Goal: Transaction & Acquisition: Purchase product/service

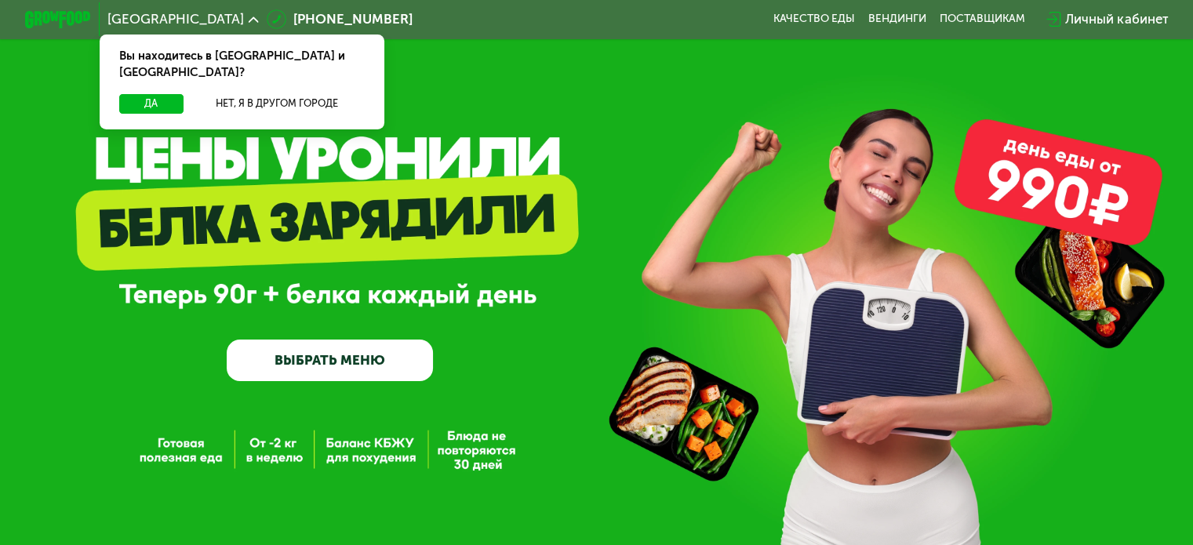
drag, startPoint x: 645, startPoint y: 110, endPoint x: 636, endPoint y: 97, distance: 15.2
click at [639, 104] on div "GrowFood — доставка правильного питания ВЫБРАТЬ МЕНЮ" at bounding box center [596, 281] width 1193 height 563
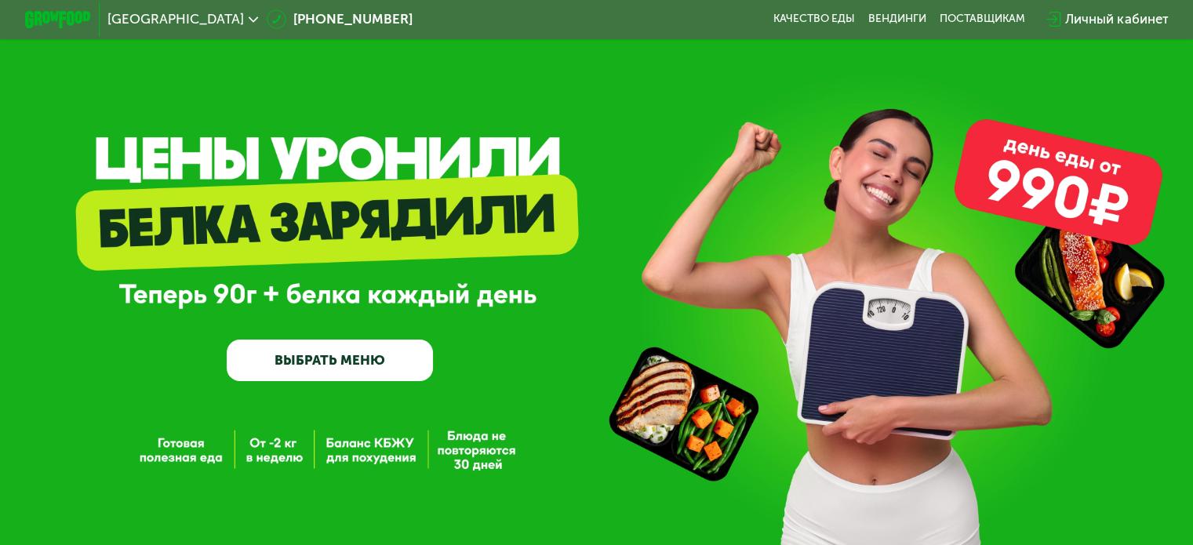
click at [609, 116] on div "GrowFood — доставка правильного питания ВЫБРАТЬ МЕНЮ" at bounding box center [596, 281] width 1193 height 563
click at [619, 114] on div "GrowFood — доставка правильного питания ВЫБРАТЬ МЕНЮ" at bounding box center [596, 281] width 1193 height 563
click at [619, 111] on div "GrowFood — доставка правильного питания ВЫБРАТЬ МЕНЮ" at bounding box center [596, 281] width 1193 height 563
click at [620, 108] on div "GrowFood — доставка правильного питания ВЫБРАТЬ МЕНЮ" at bounding box center [596, 281] width 1193 height 563
click at [622, 107] on div "GrowFood — доставка правильного питания ВЫБРАТЬ МЕНЮ" at bounding box center [596, 281] width 1193 height 563
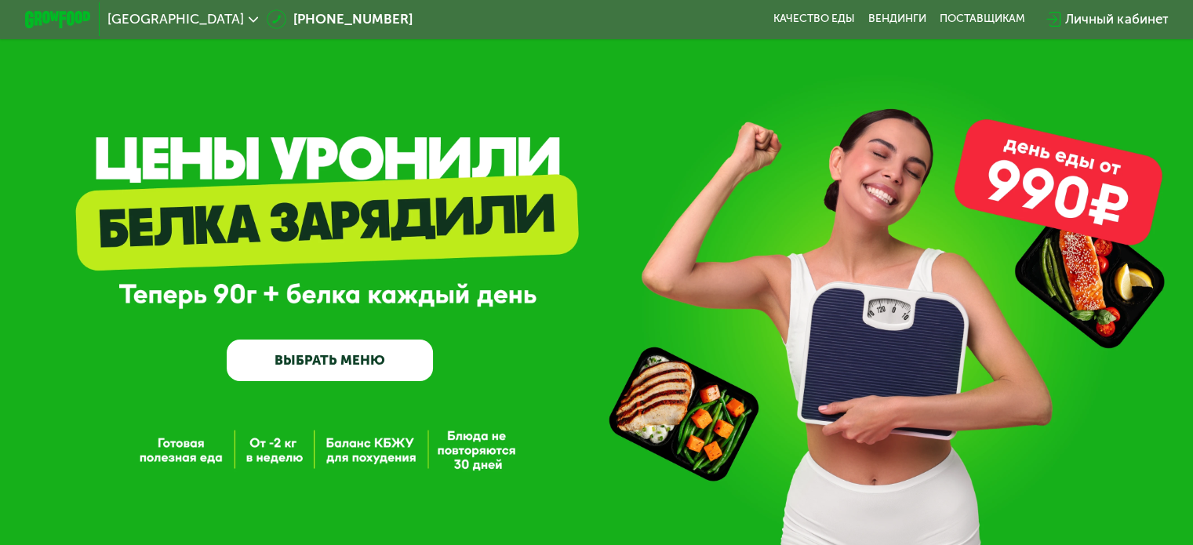
click at [622, 107] on div "GrowFood — доставка правильного питания ВЫБРАТЬ МЕНЮ" at bounding box center [596, 281] width 1193 height 563
click at [609, 127] on div "GrowFood — доставка правильного питания ВЫБРАТЬ МЕНЮ" at bounding box center [596, 281] width 1193 height 563
click at [609, 125] on div "GrowFood — доставка правильного питания ВЫБРАТЬ МЕНЮ" at bounding box center [596, 281] width 1193 height 563
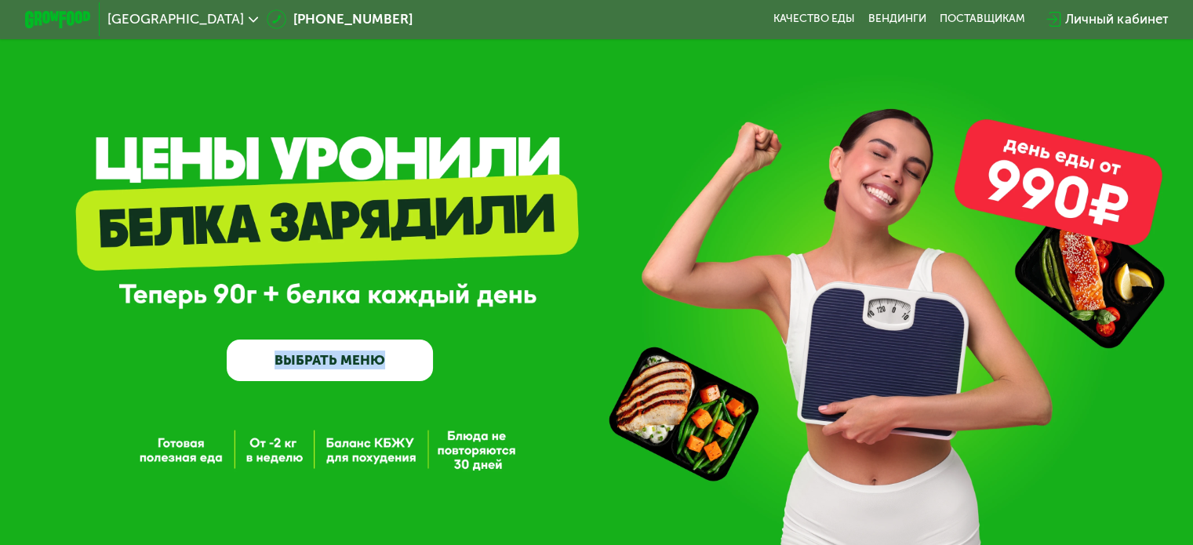
click at [609, 125] on div "GrowFood — доставка правильного питания ВЫБРАТЬ МЕНЮ" at bounding box center [596, 281] width 1193 height 563
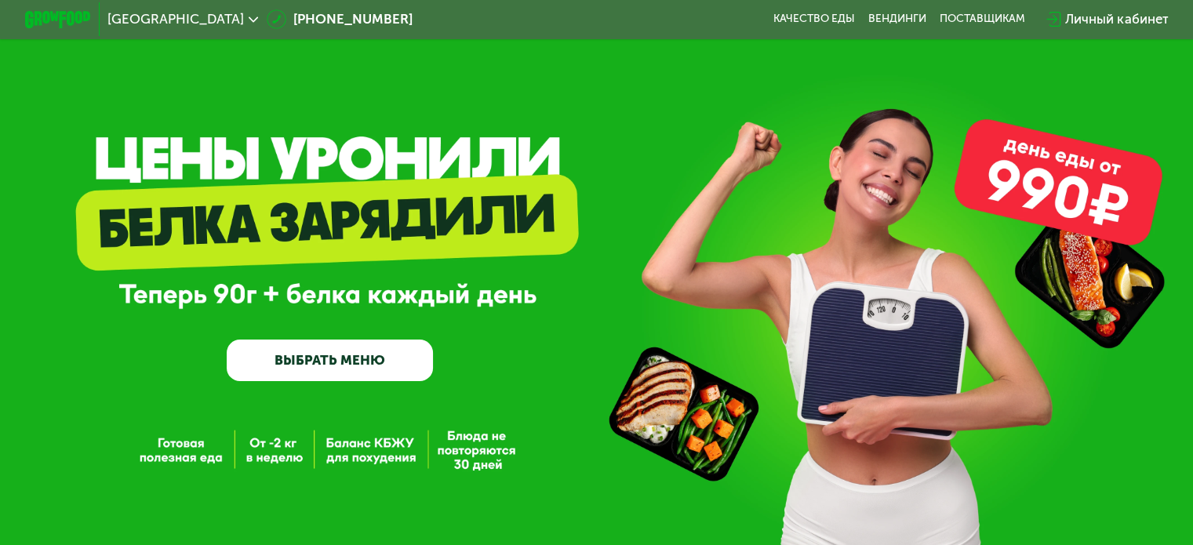
click at [362, 372] on link "ВЫБРАТЬ МЕНЮ" at bounding box center [330, 361] width 206 height 42
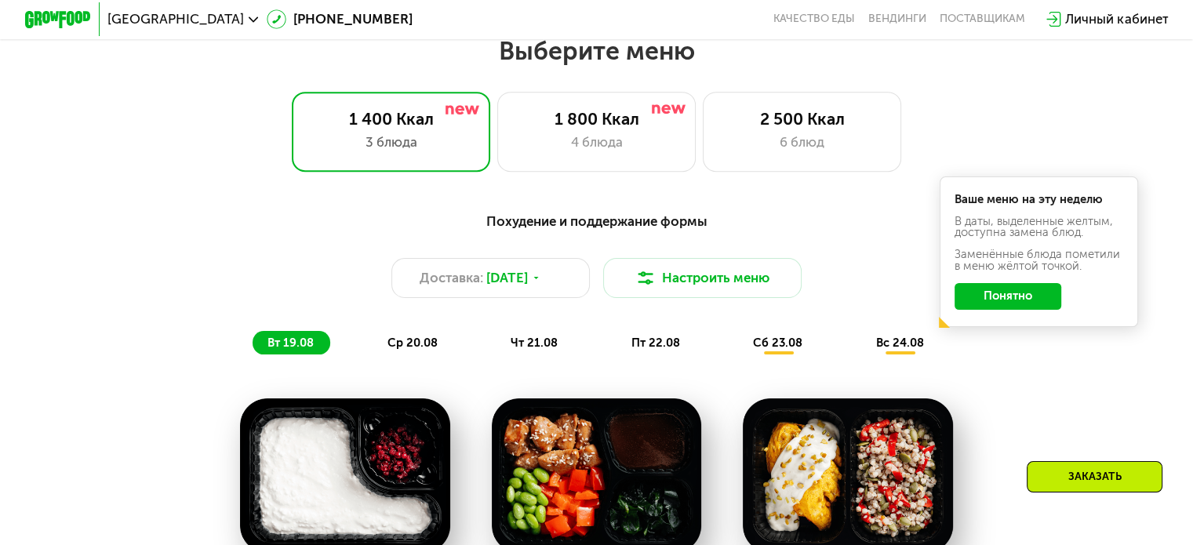
scroll to position [706, 0]
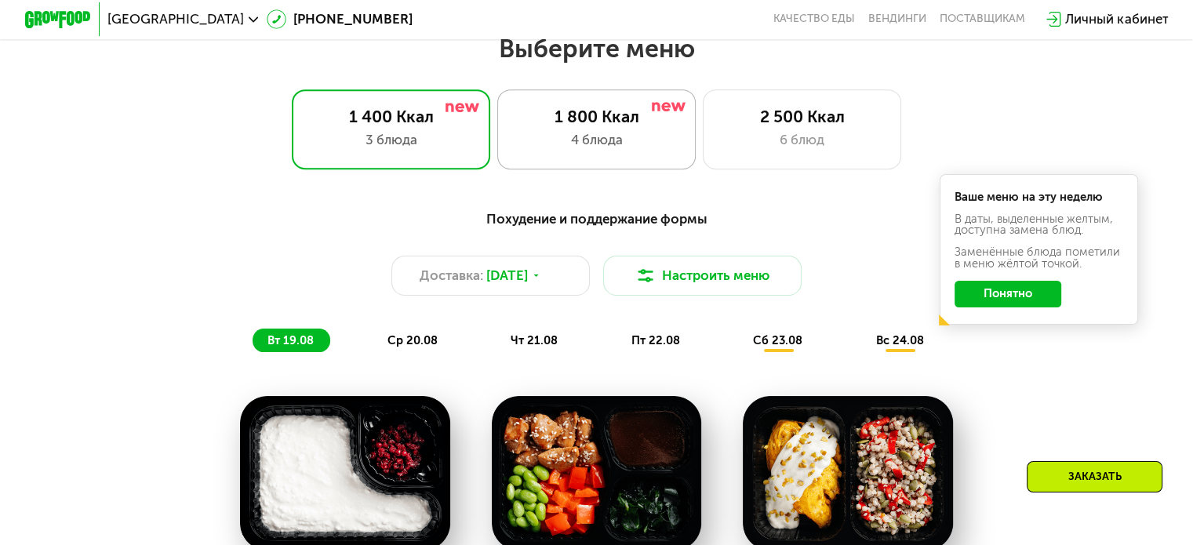
click at [615, 149] on div "4 блюда" at bounding box center [596, 140] width 164 height 20
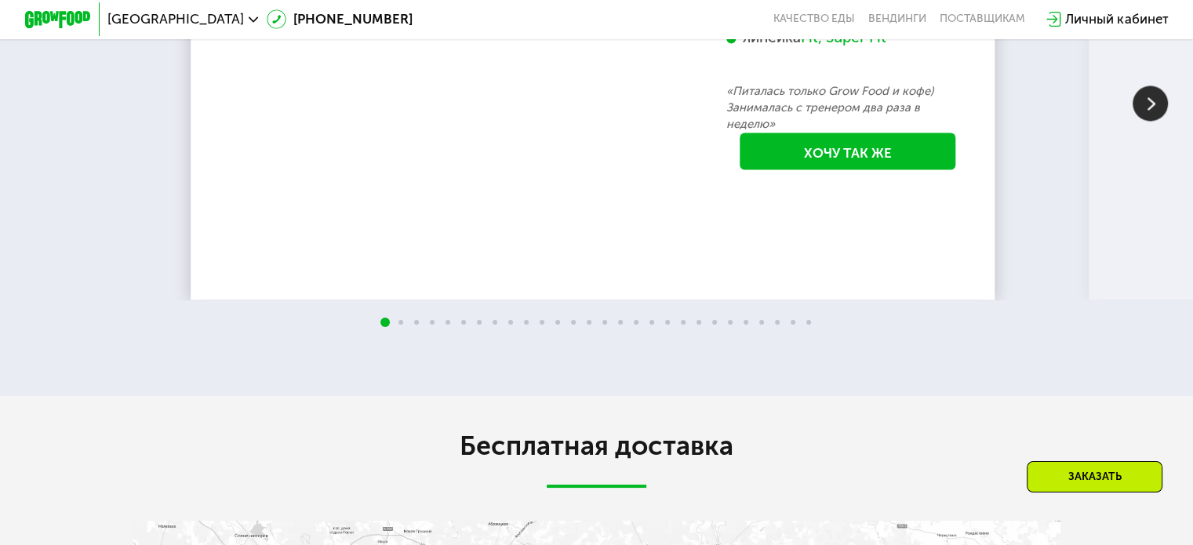
scroll to position [2901, 0]
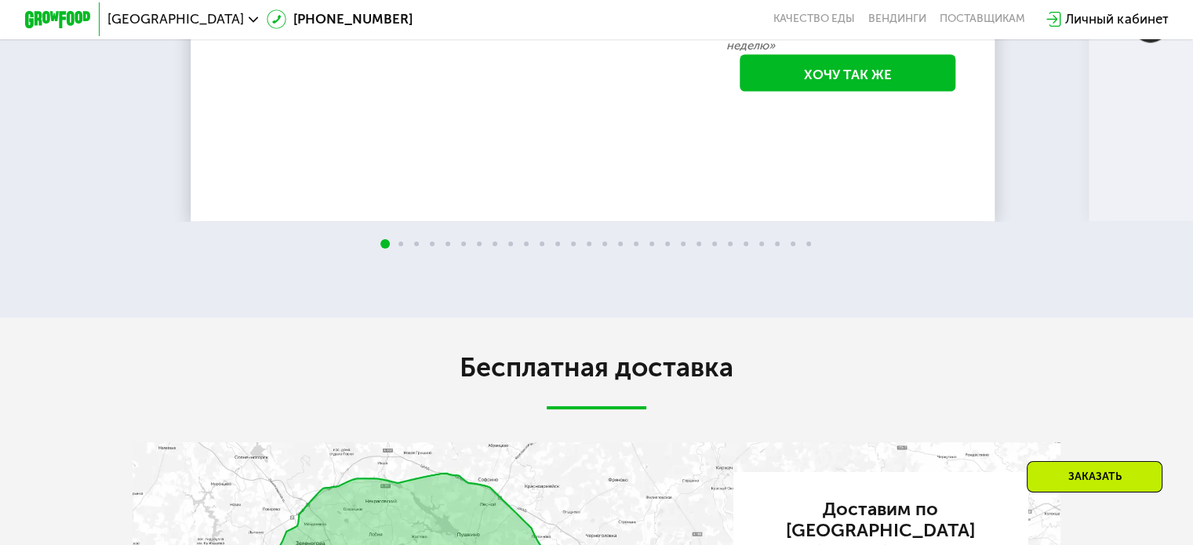
click at [1142, 42] on img at bounding box center [1149, 24] width 35 height 35
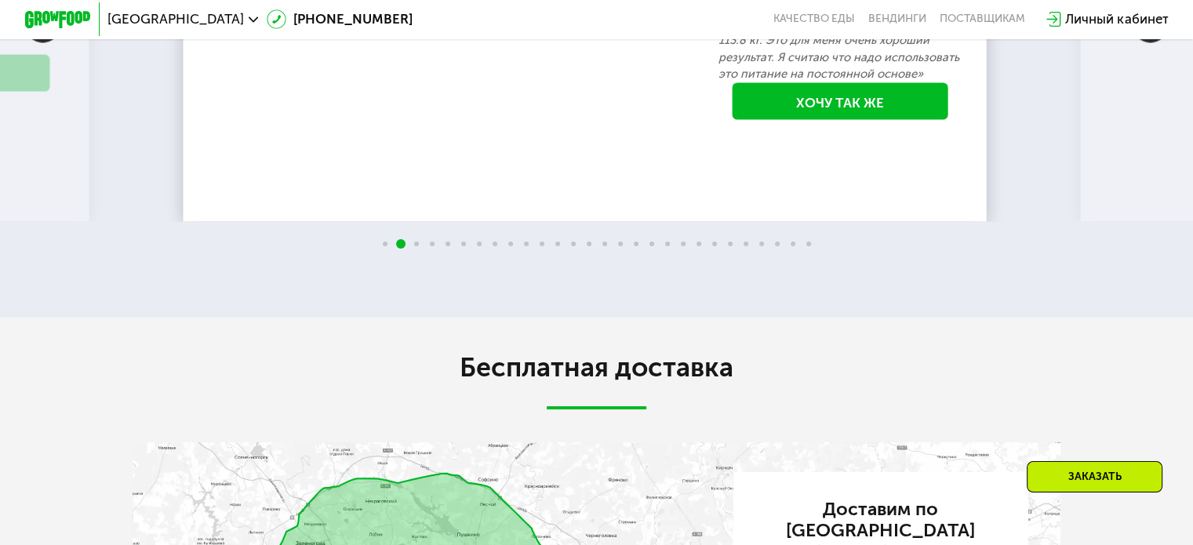
click at [1154, 42] on img at bounding box center [1149, 24] width 35 height 35
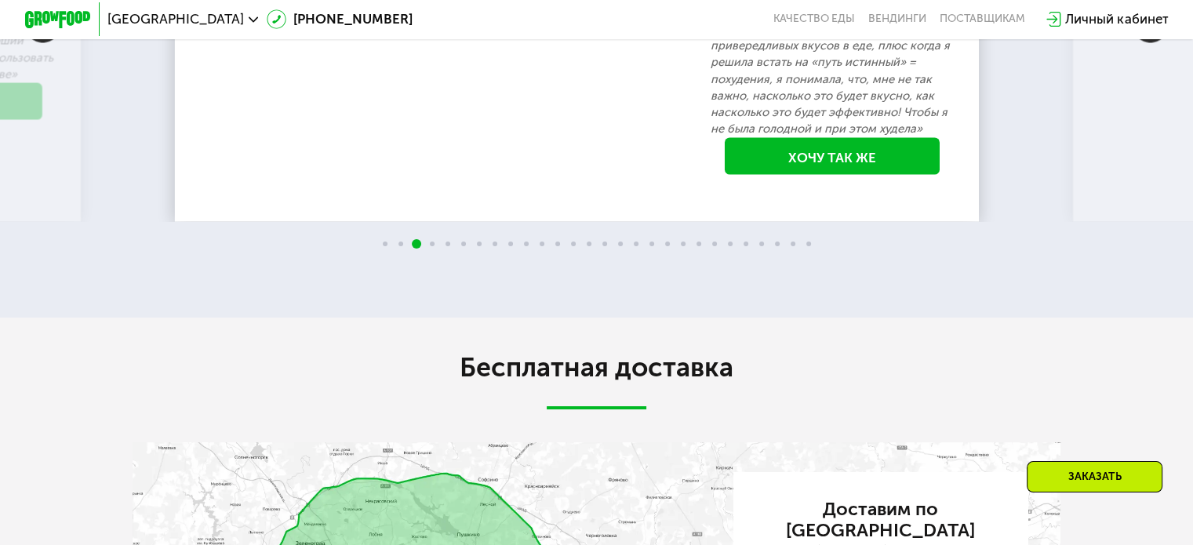
click at [1148, 42] on img at bounding box center [1149, 24] width 35 height 35
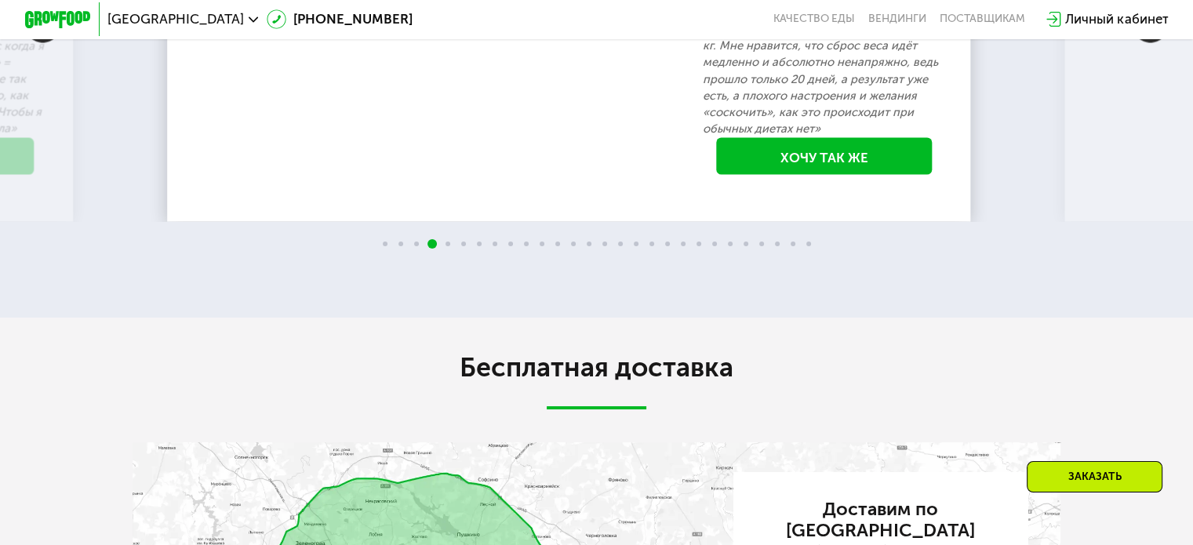
click at [1145, 42] on img at bounding box center [1149, 24] width 35 height 35
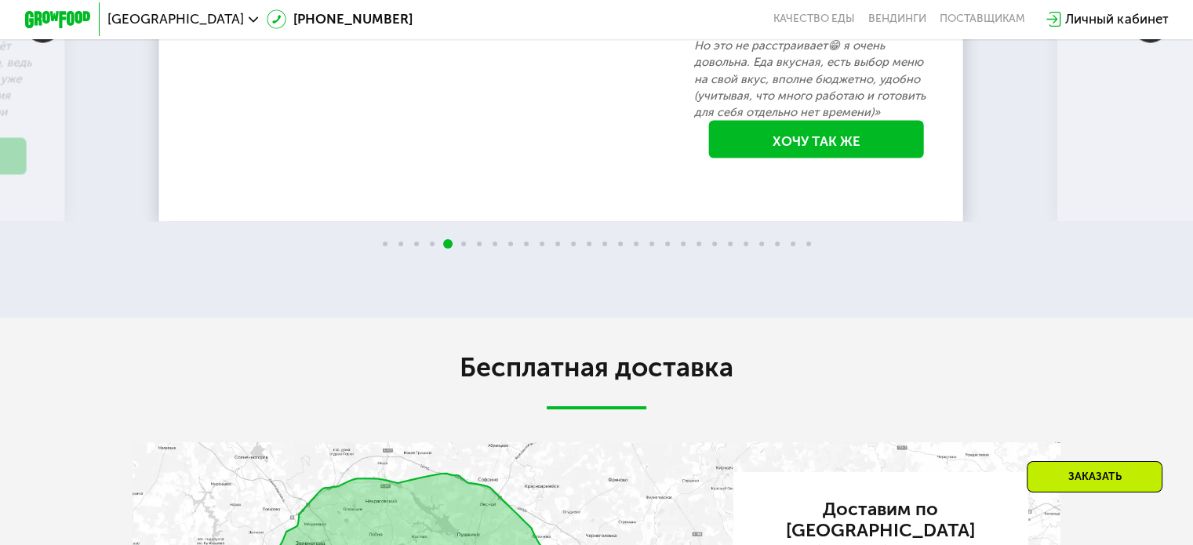
click at [1145, 42] on img at bounding box center [1149, 24] width 35 height 35
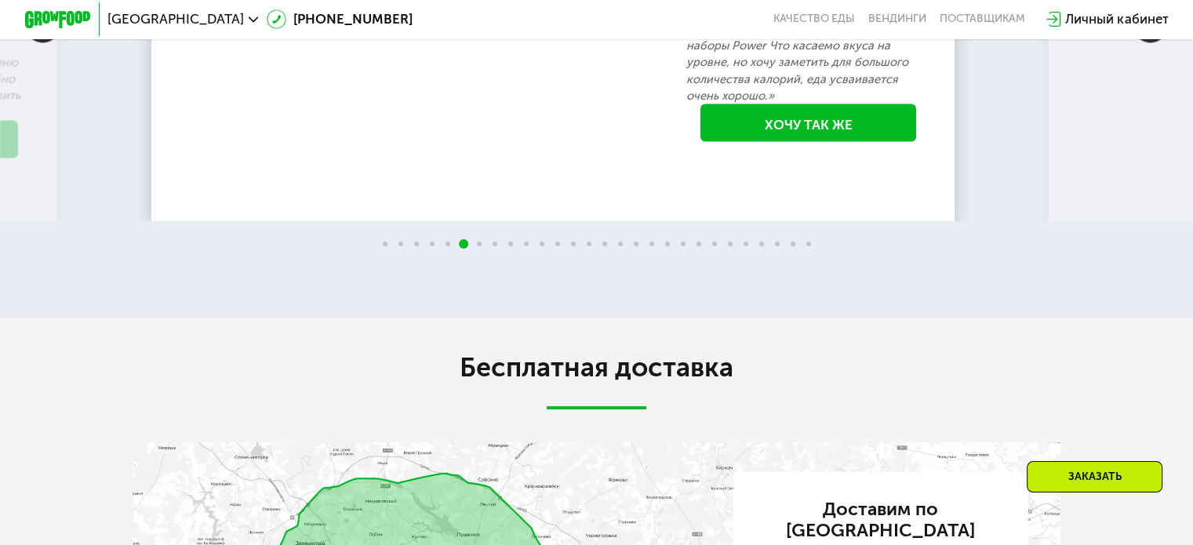
click at [1145, 42] on img at bounding box center [1149, 24] width 35 height 35
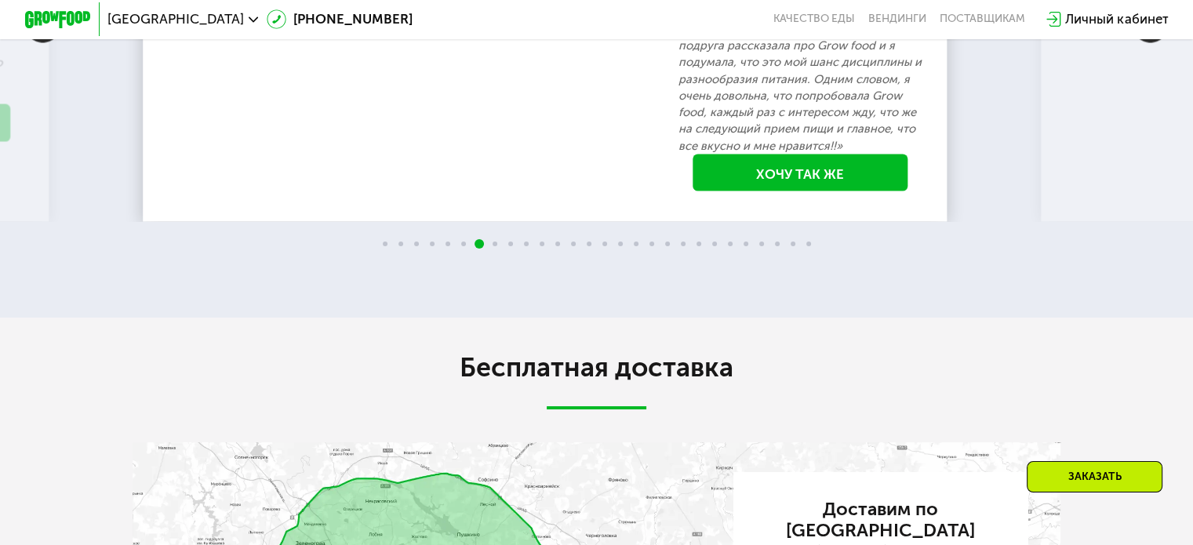
click at [1144, 42] on img at bounding box center [1149, 24] width 35 height 35
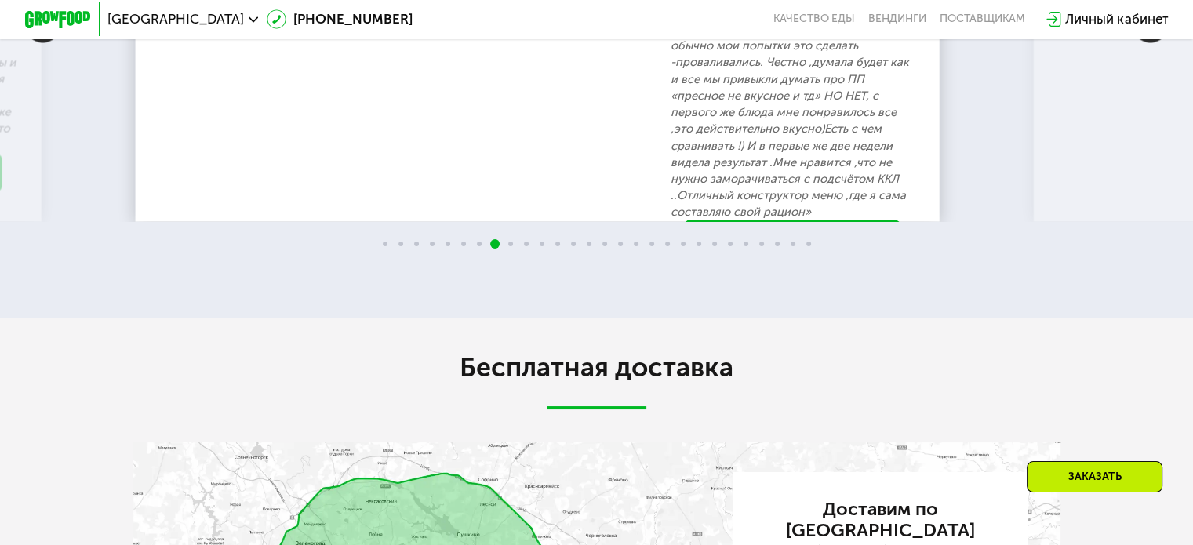
click at [1144, 42] on img at bounding box center [1149, 24] width 35 height 35
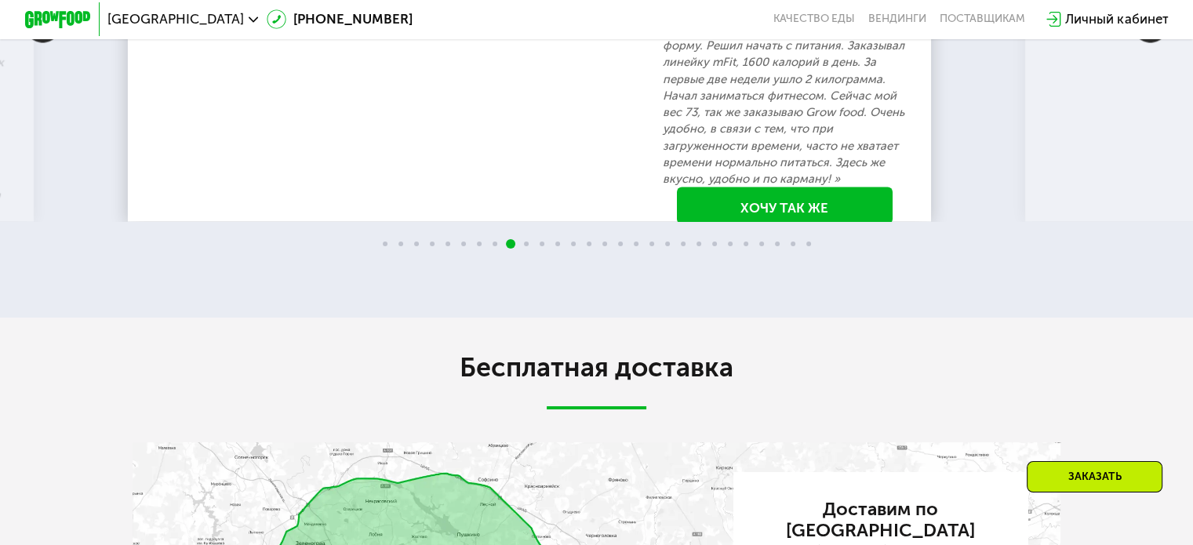
click at [1144, 42] on img at bounding box center [1149, 24] width 35 height 35
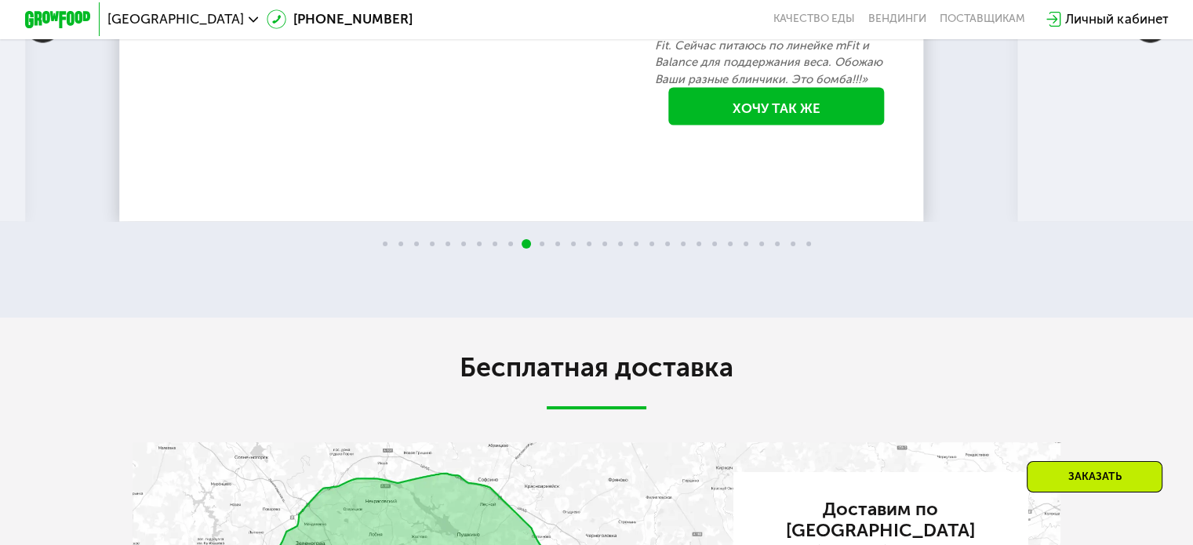
click at [1144, 42] on img at bounding box center [1149, 24] width 35 height 35
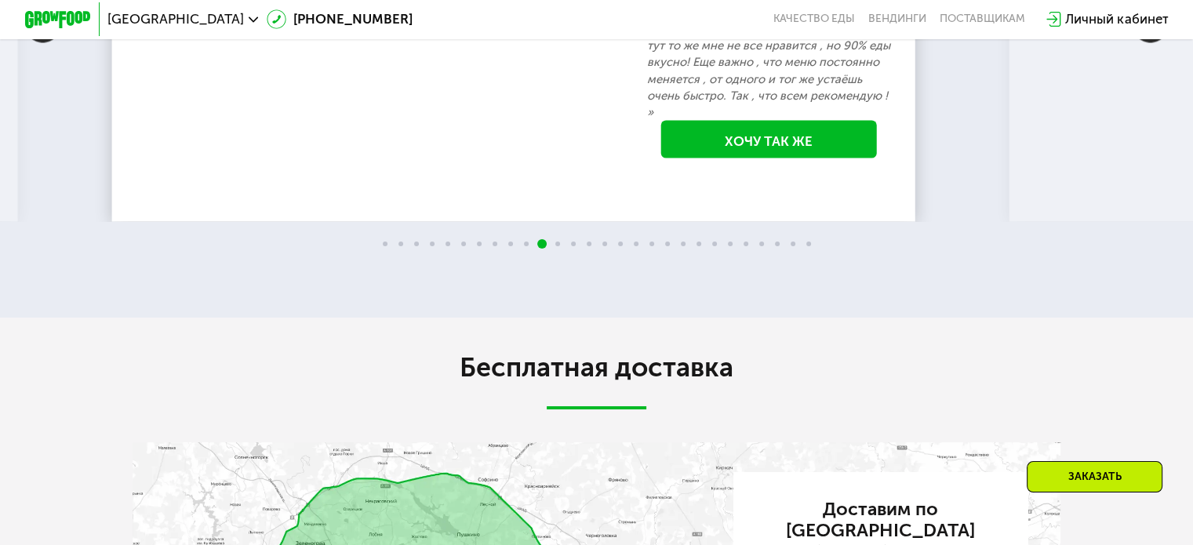
click at [1144, 42] on img at bounding box center [1149, 24] width 35 height 35
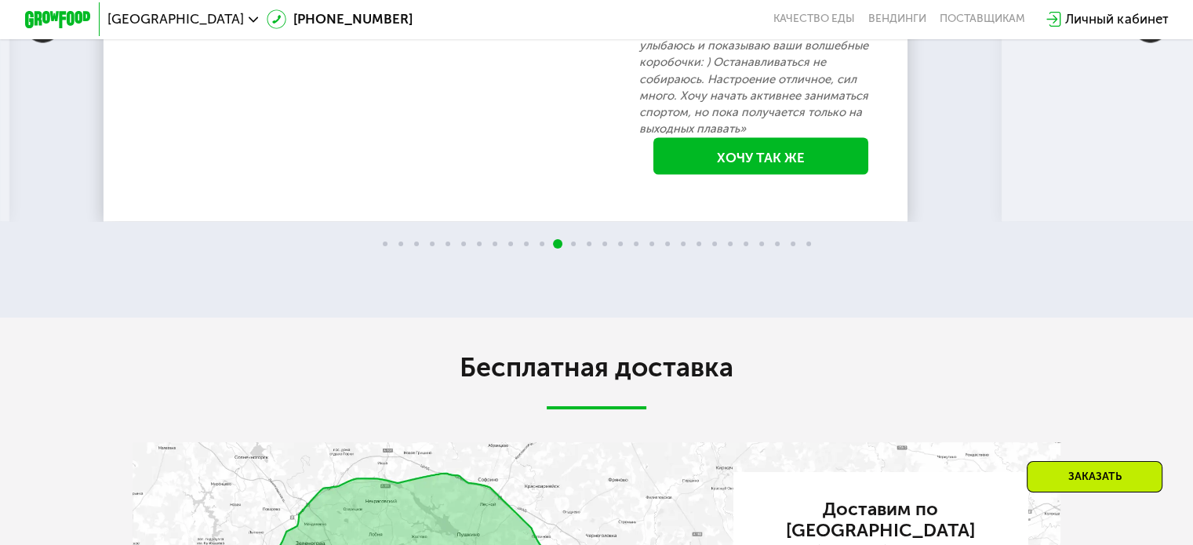
click at [1144, 42] on img at bounding box center [1149, 24] width 35 height 35
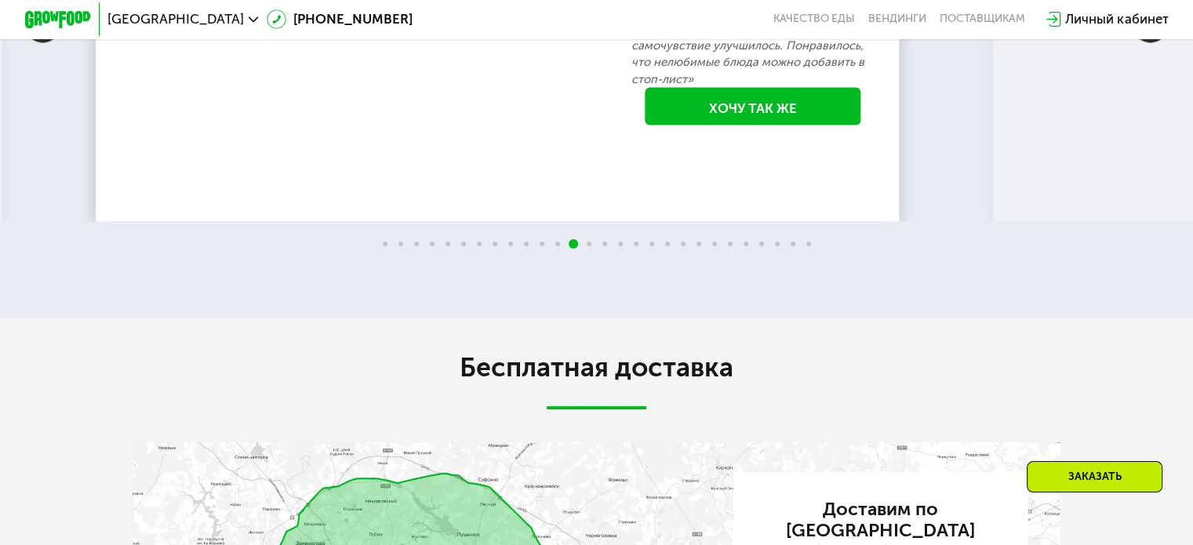
click at [1143, 42] on img at bounding box center [1149, 24] width 35 height 35
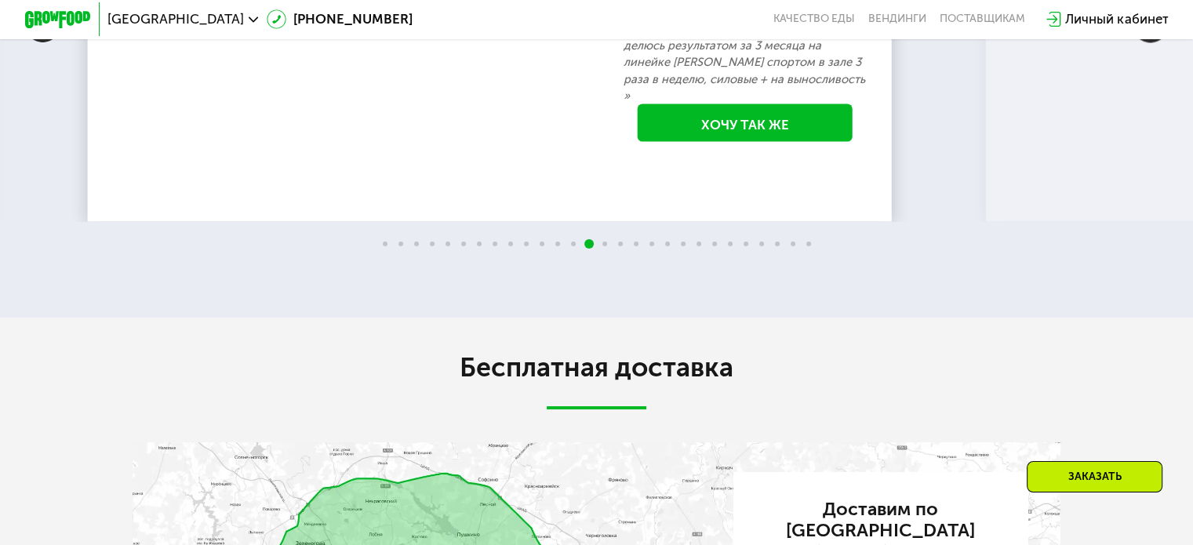
click at [1142, 42] on img at bounding box center [1149, 24] width 35 height 35
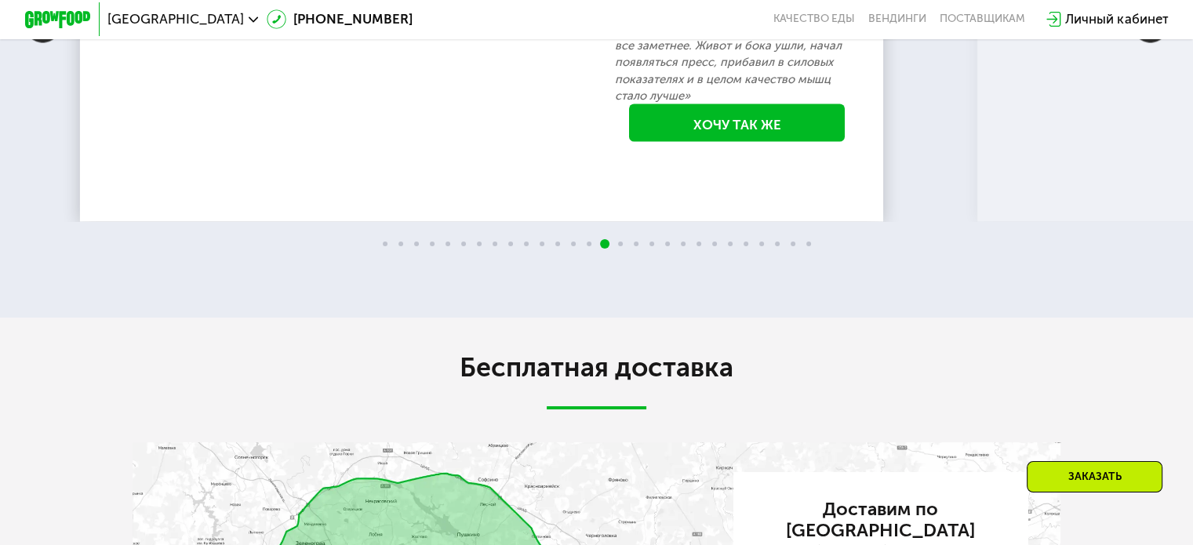
click at [1142, 42] on img at bounding box center [1149, 24] width 35 height 35
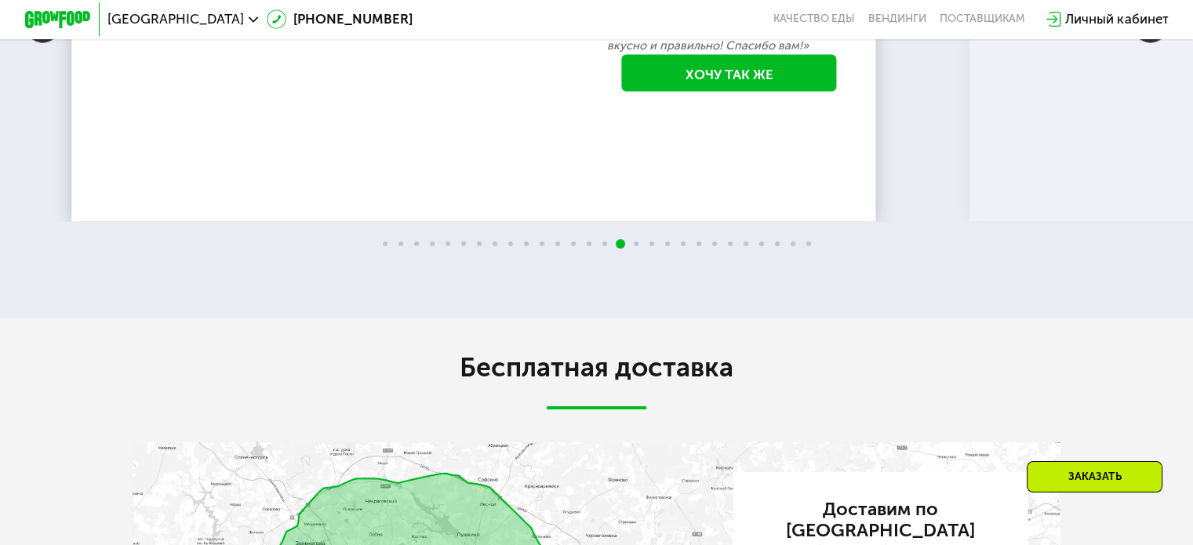
click at [1142, 42] on img at bounding box center [1149, 24] width 35 height 35
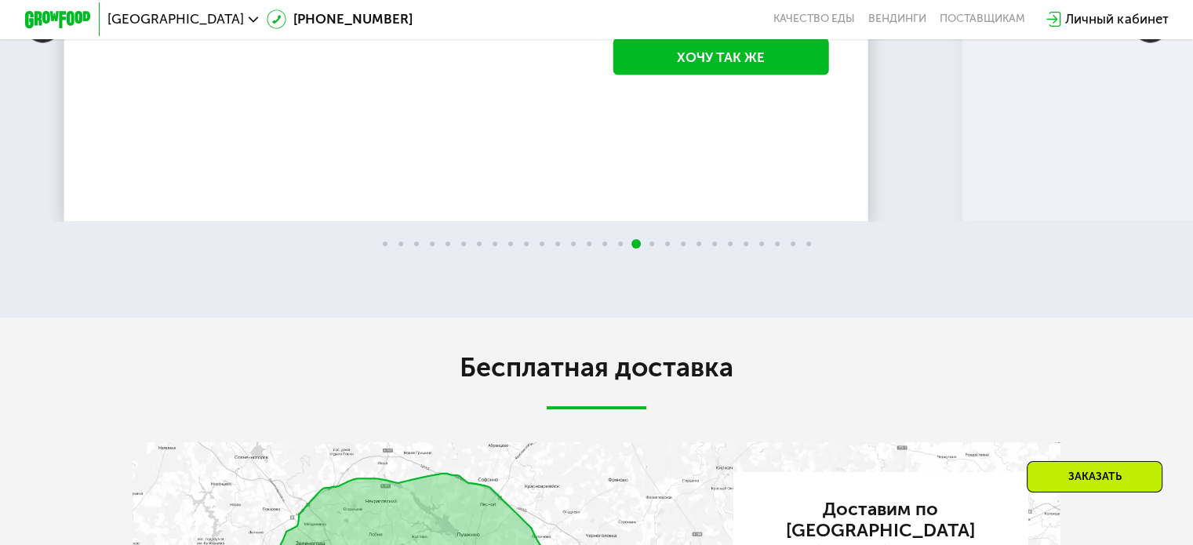
click at [1142, 42] on img at bounding box center [1149, 24] width 35 height 35
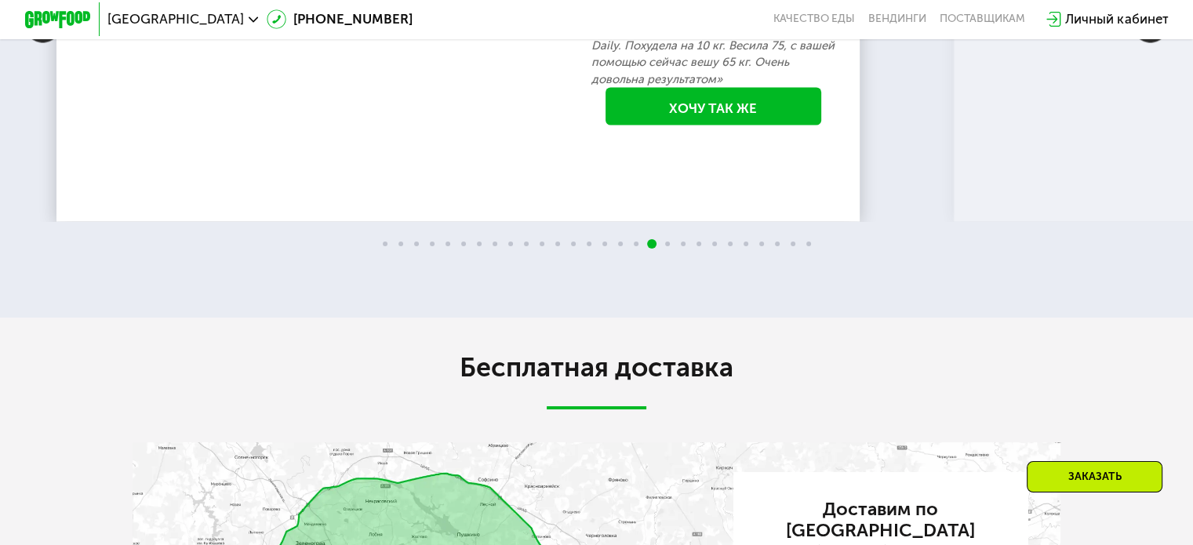
click at [1142, 42] on img at bounding box center [1149, 24] width 35 height 35
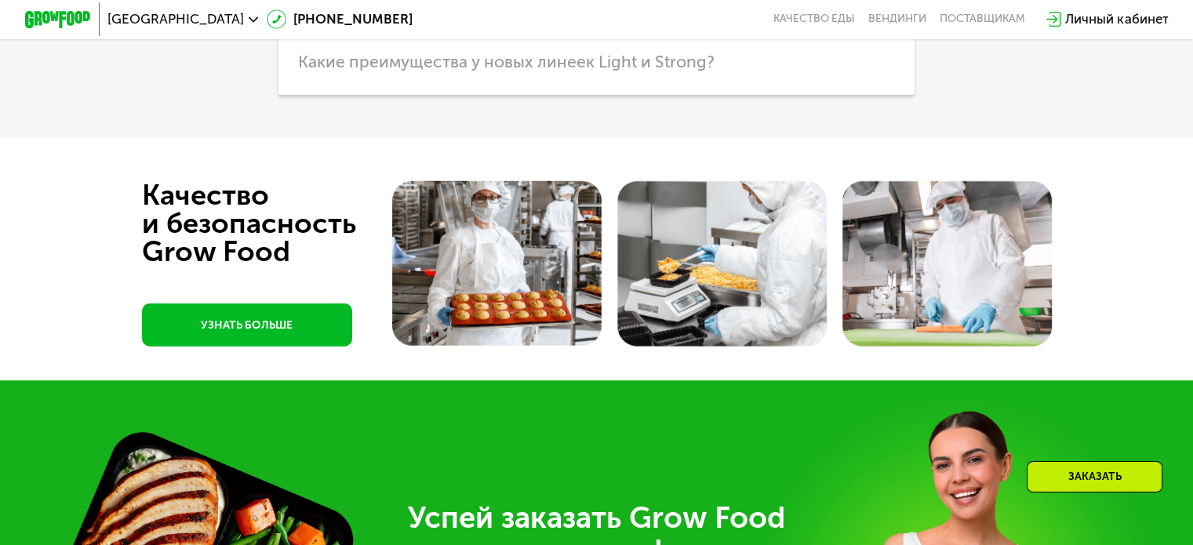
scroll to position [4156, 0]
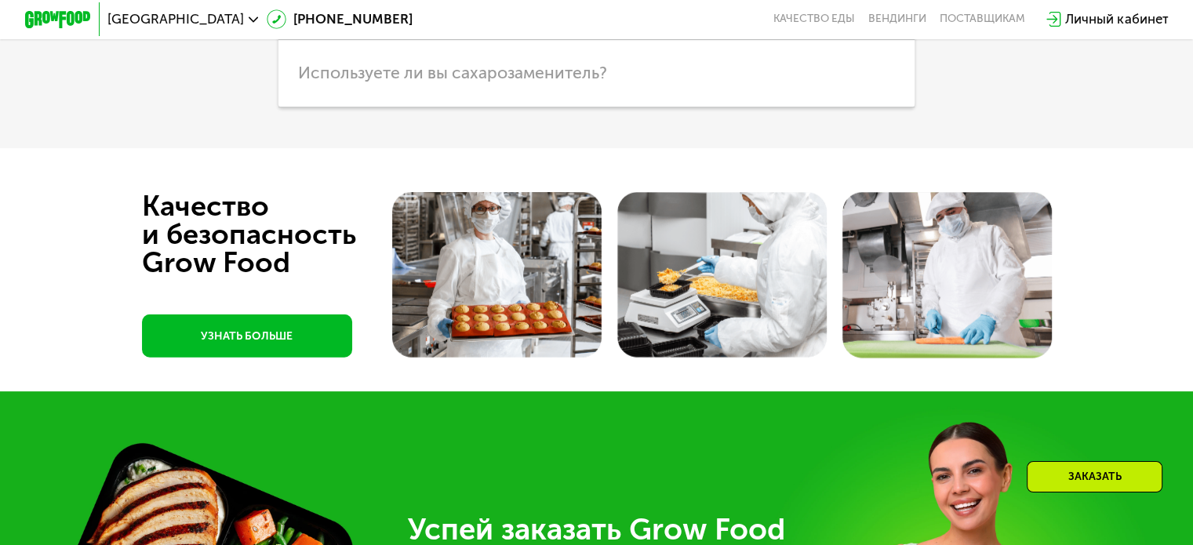
click at [641, 40] on h3 "Какие продукты вы используете?" at bounding box center [596, 6] width 636 height 67
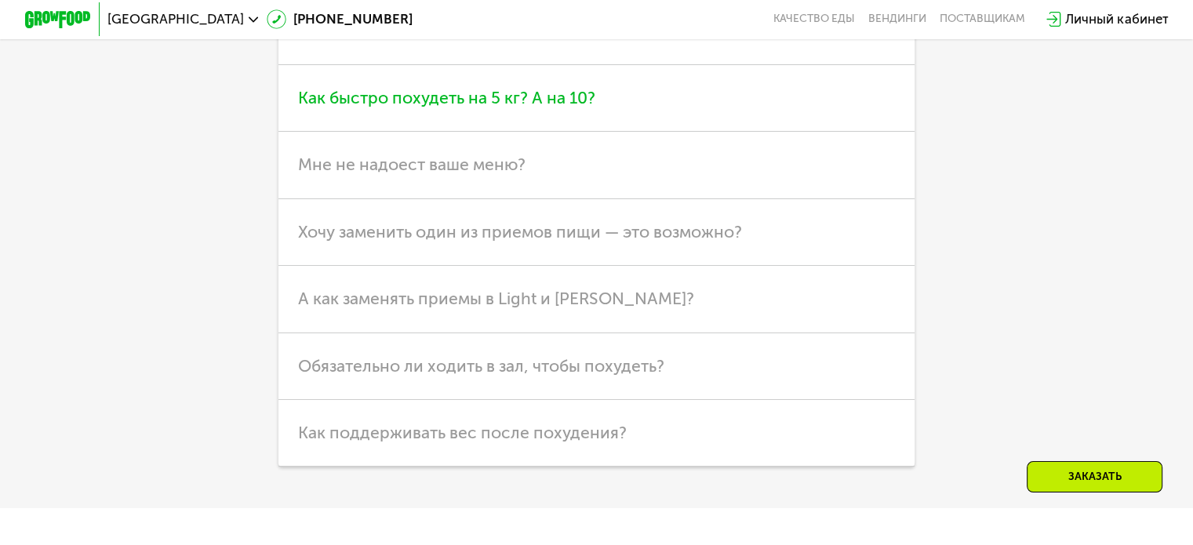
scroll to position [4235, 0]
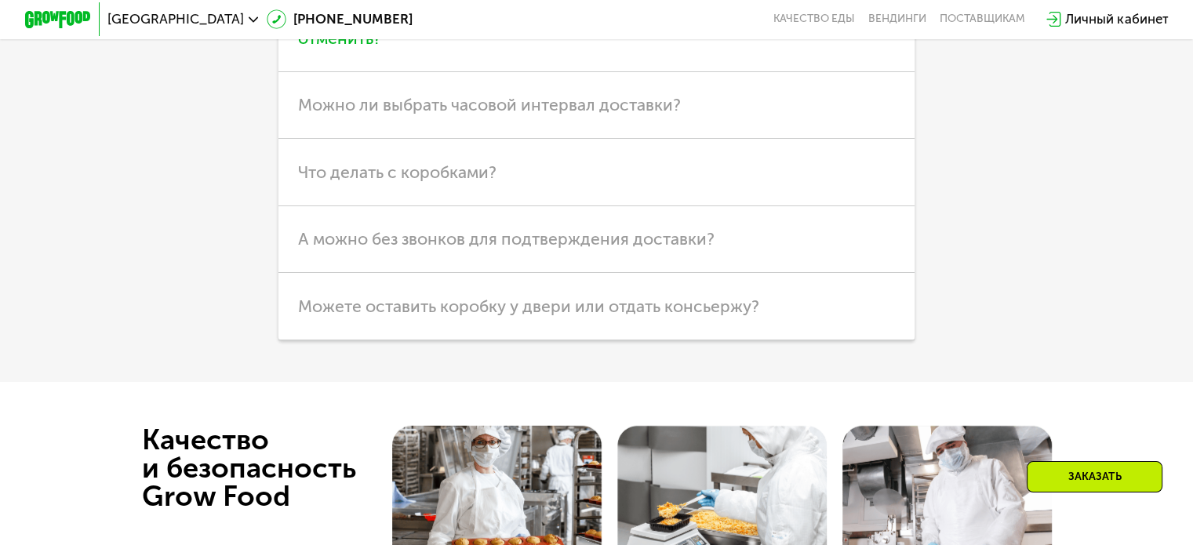
scroll to position [4313, 0]
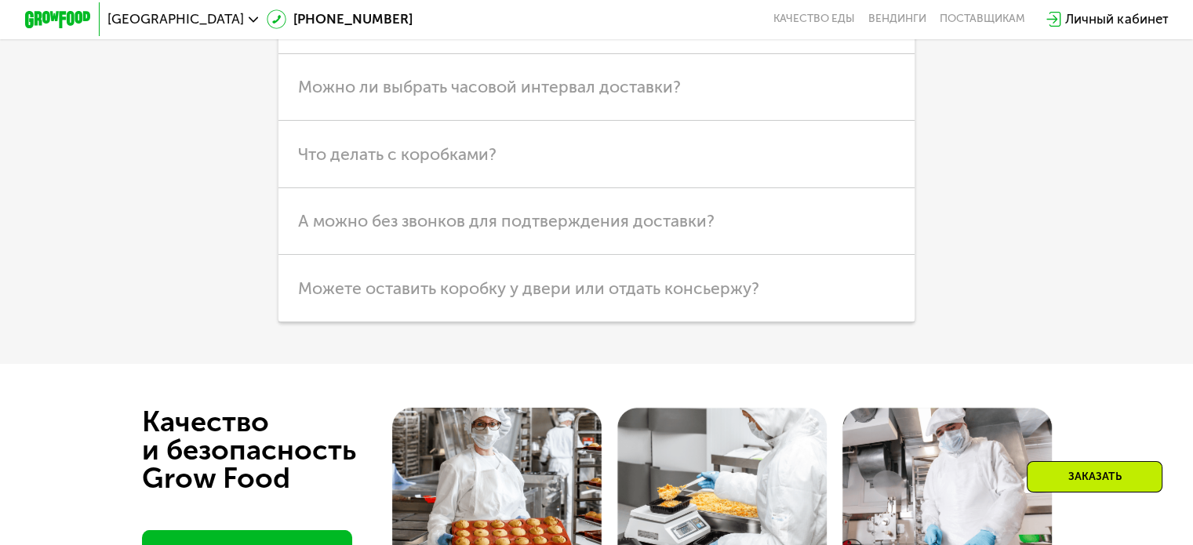
scroll to position [4705, 0]
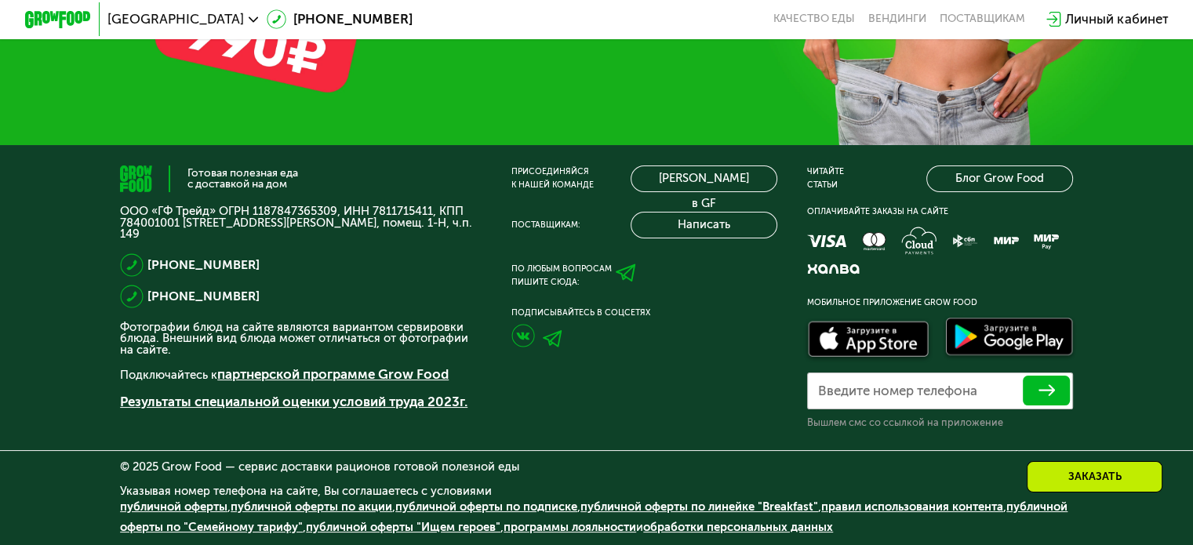
scroll to position [5408, 0]
